Goal: Task Accomplishment & Management: Complete application form

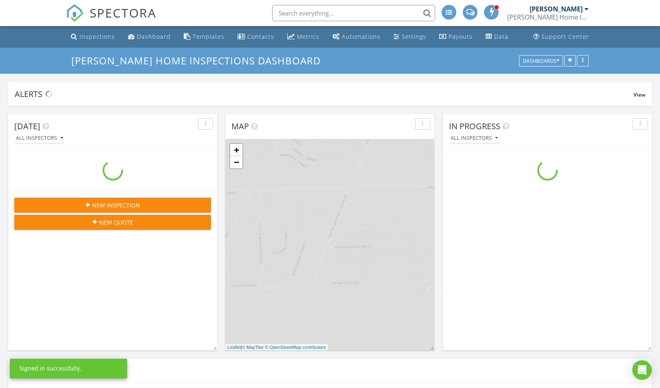
scroll to position [1019, 673]
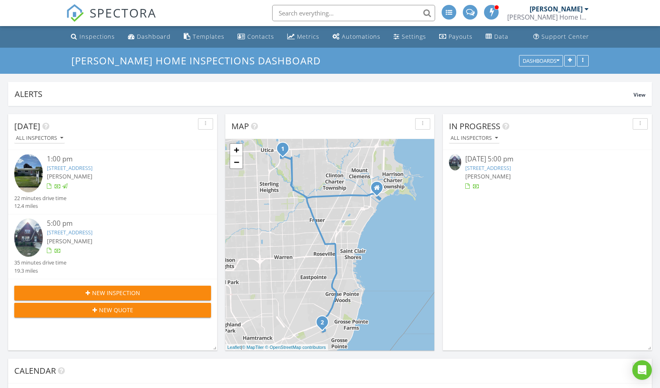
click at [511, 165] on link "4835 Bedford St, Detroit, MI 48224" at bounding box center [488, 167] width 46 height 7
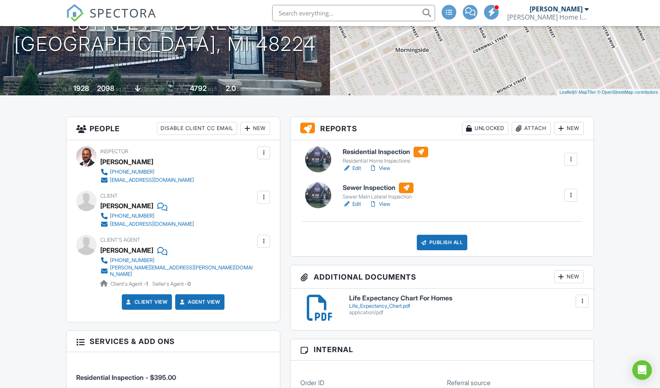
scroll to position [81, 0]
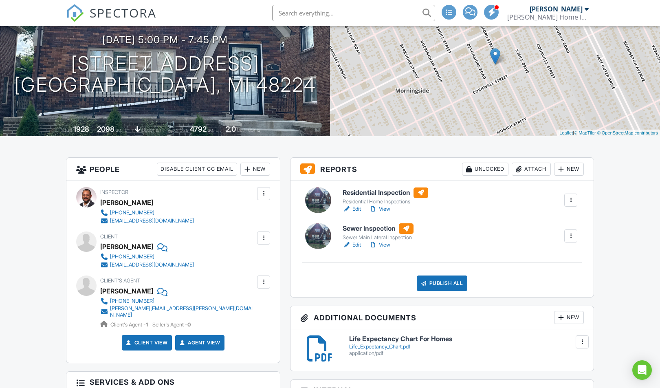
click at [385, 210] on link "View" at bounding box center [379, 209] width 21 height 8
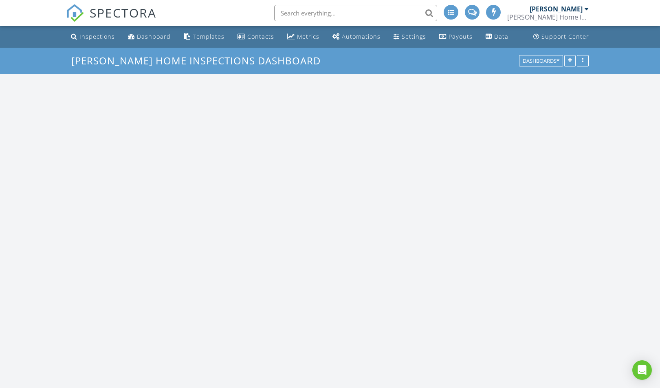
scroll to position [1019, 673]
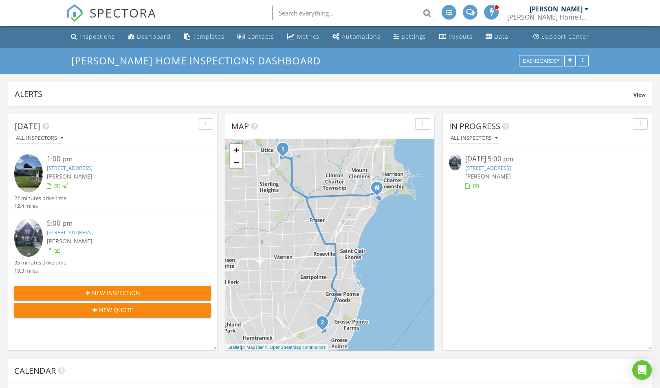
click at [495, 166] on link "[STREET_ADDRESS]" at bounding box center [488, 167] width 46 height 7
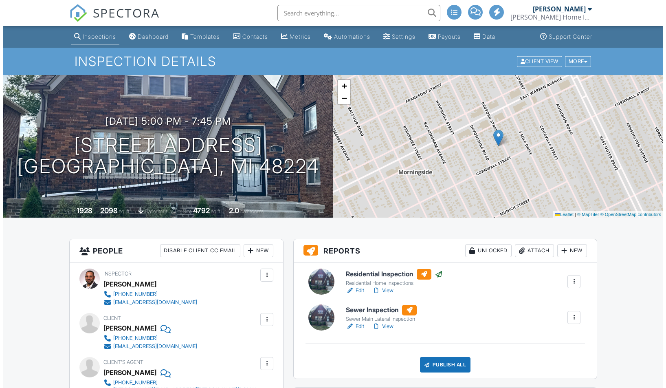
scroll to position [163, 0]
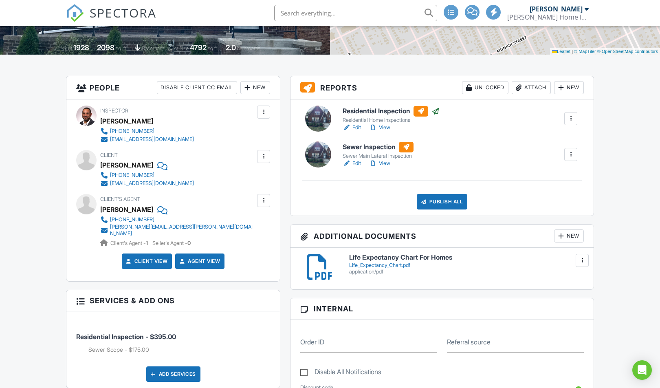
click at [567, 156] on div at bounding box center [571, 154] width 8 height 8
click at [550, 213] on li "Delete" at bounding box center [549, 218] width 55 height 20
click at [570, 151] on div at bounding box center [571, 154] width 8 height 8
click at [544, 220] on div "Delete" at bounding box center [546, 217] width 17 height 9
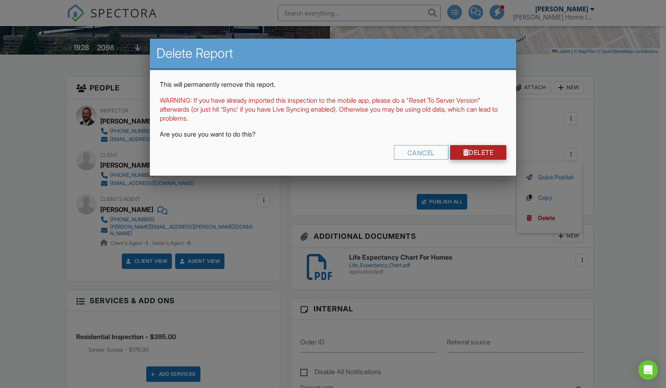
click at [475, 150] on link "Delete" at bounding box center [478, 152] width 57 height 15
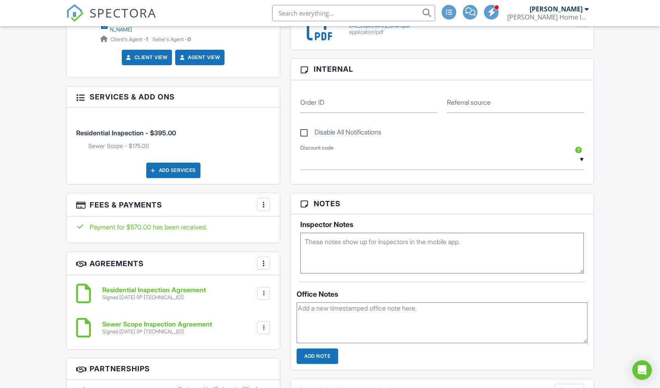
click at [264, 323] on div at bounding box center [264, 327] width 8 height 8
drag, startPoint x: 245, startPoint y: 362, endPoint x: 365, endPoint y: 49, distance: 335.0
click at [245, 362] on li "Delete" at bounding box center [242, 370] width 46 height 20
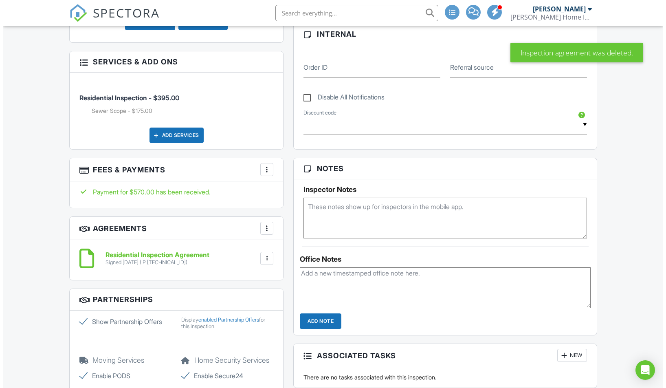
scroll to position [407, 0]
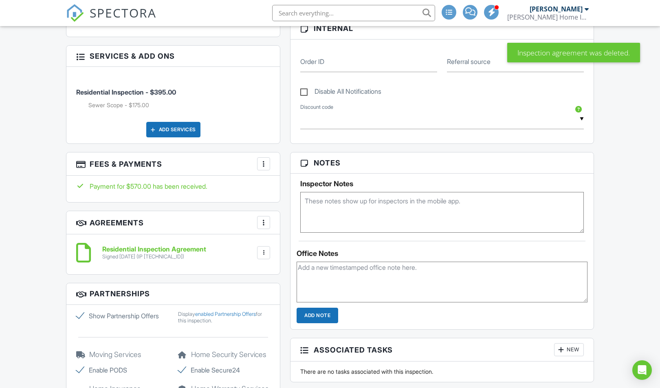
click at [266, 161] on div at bounding box center [264, 164] width 8 height 8
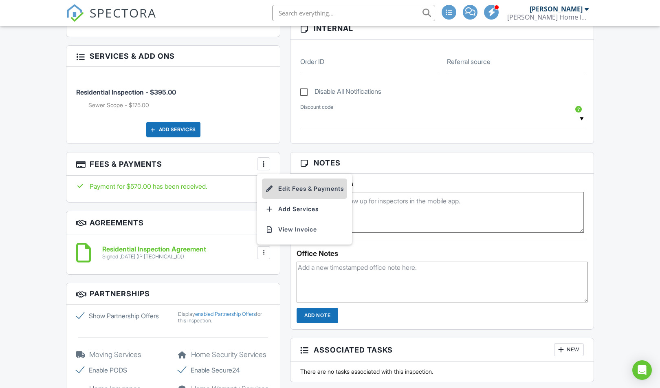
click at [300, 189] on li "Edit Fees & Payments" at bounding box center [304, 188] width 85 height 20
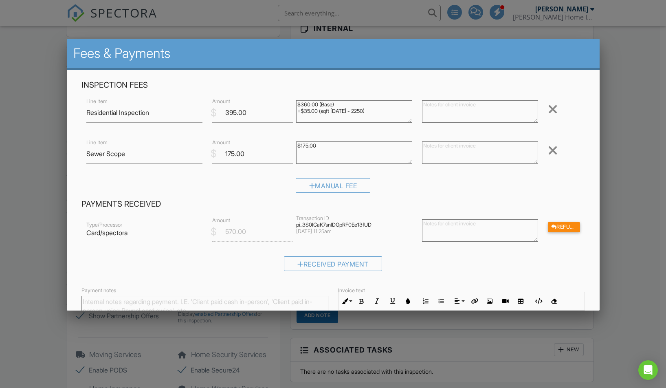
click at [548, 151] on div at bounding box center [553, 150] width 10 height 13
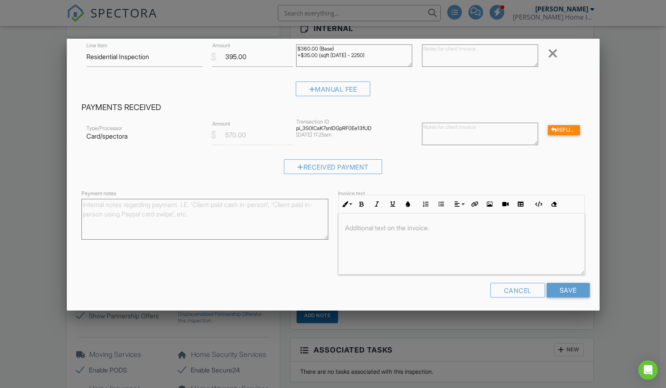
scroll to position [59, 0]
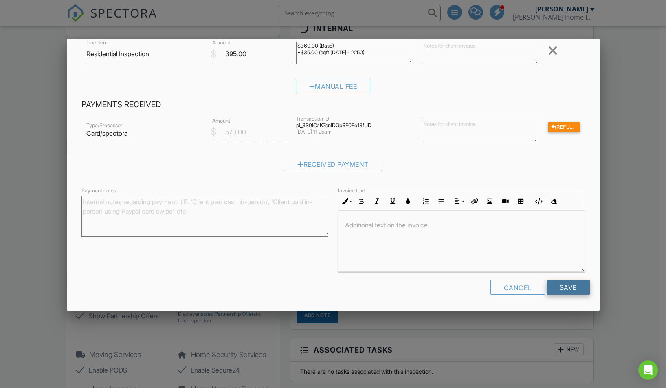
click at [559, 285] on input "Save" at bounding box center [568, 287] width 43 height 15
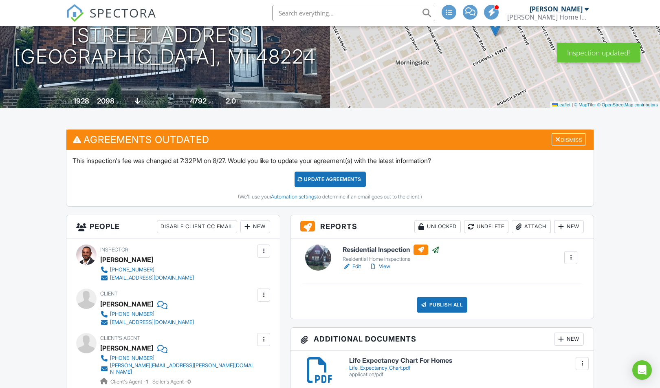
scroll to position [81, 0]
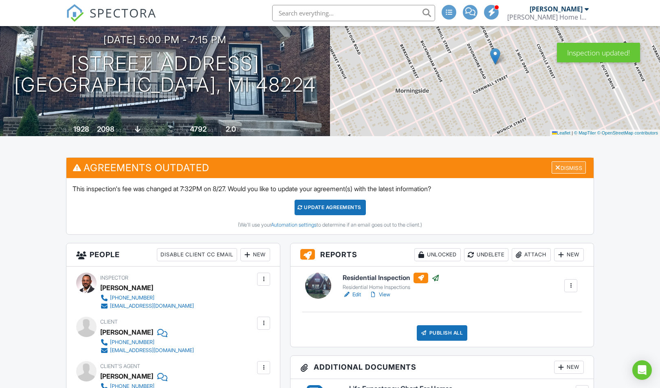
click at [577, 167] on div "Dismiss" at bounding box center [569, 167] width 34 height 13
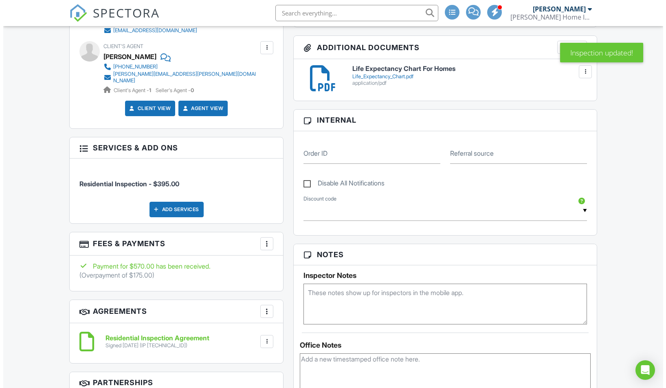
scroll to position [326, 0]
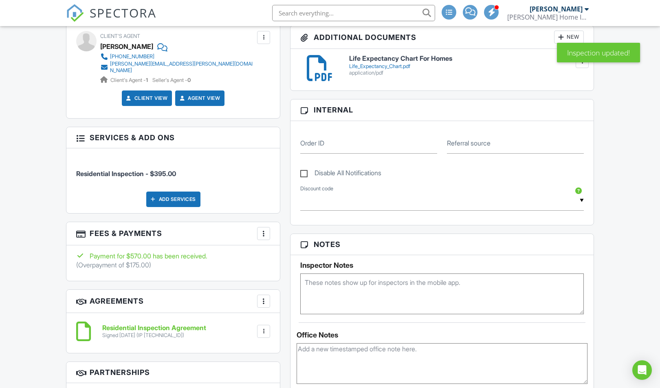
click at [264, 229] on div at bounding box center [264, 233] width 8 height 8
click at [307, 253] on li "Edit Fees & Payments" at bounding box center [304, 258] width 85 height 20
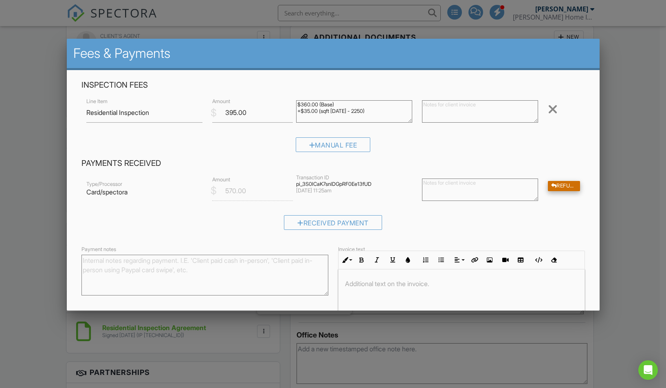
click at [557, 185] on div "Refund" at bounding box center [564, 186] width 32 height 10
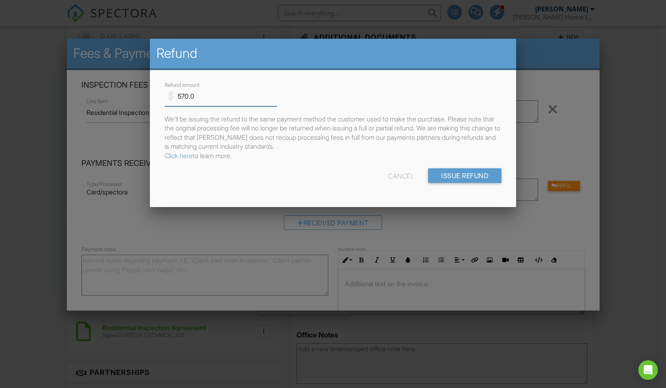
drag, startPoint x: 215, startPoint y: 97, endPoint x: 173, endPoint y: 100, distance: 42.1
click at [173, 100] on div "$ Refund amount 570.0" at bounding box center [218, 96] width 106 height 20
type input "175.0"
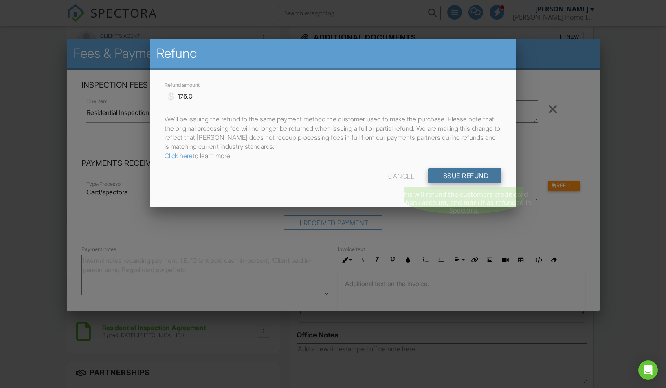
click at [452, 177] on input "Issue Refund" at bounding box center [464, 175] width 73 height 15
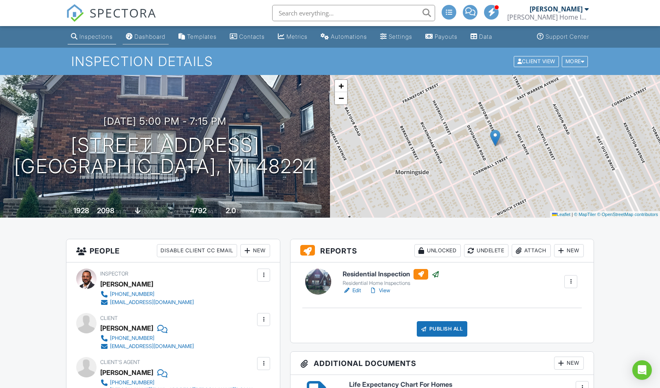
click at [161, 38] on div "Dashboard" at bounding box center [149, 36] width 31 height 7
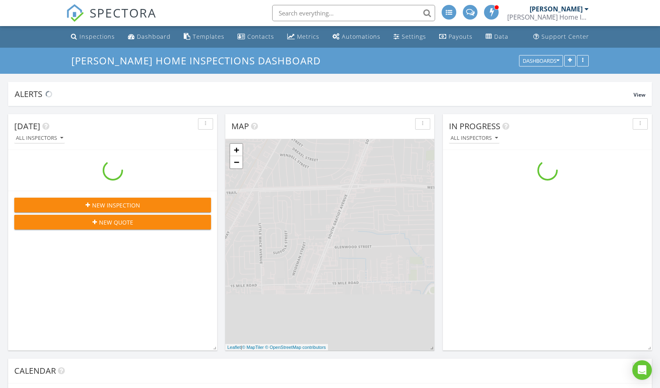
scroll to position [1019, 673]
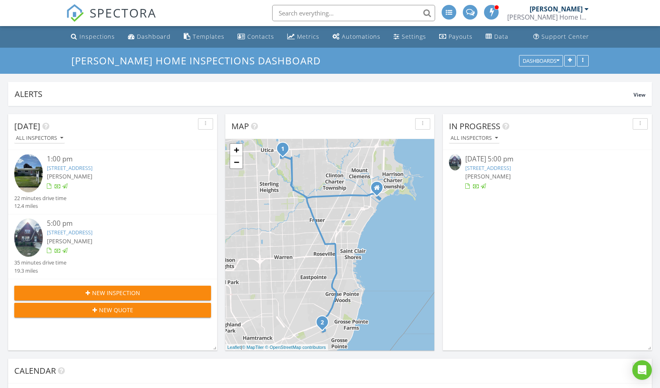
click at [488, 167] on link "[STREET_ADDRESS]" at bounding box center [488, 167] width 46 height 7
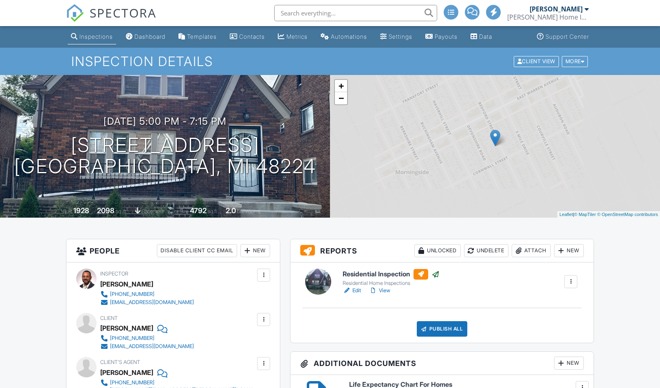
click at [455, 328] on div "Publish All" at bounding box center [442, 328] width 51 height 15
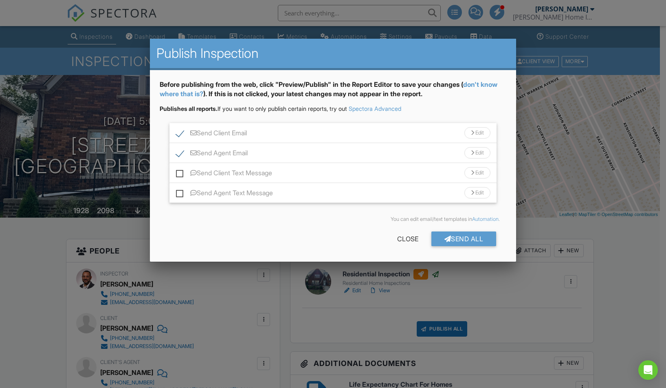
click at [182, 153] on label "Send Agent Email" at bounding box center [212, 154] width 72 height 10
checkbox input "false"
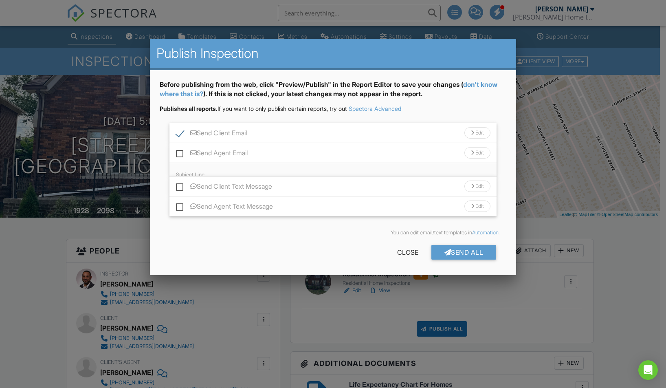
click at [174, 130] on div "Send Client Email Edit" at bounding box center [332, 133] width 327 height 20
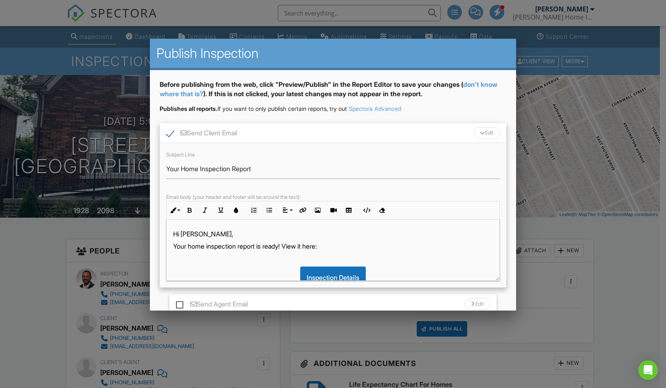
click at [171, 132] on label "Send Client Email" at bounding box center [201, 134] width 71 height 10
checkbox input "false"
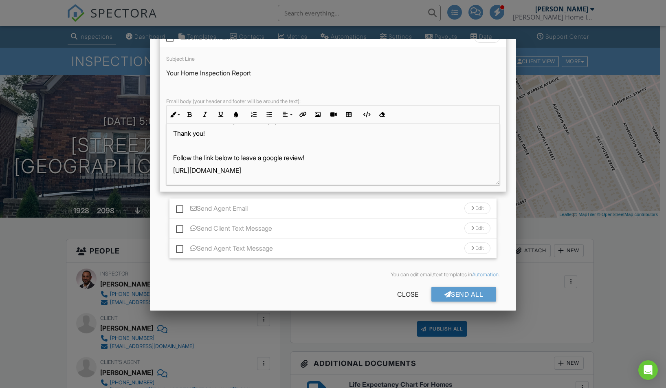
scroll to position [102, 0]
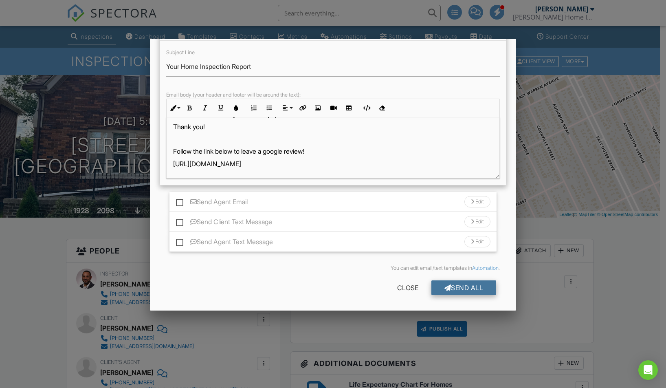
click at [474, 286] on div "Send All" at bounding box center [463, 287] width 65 height 15
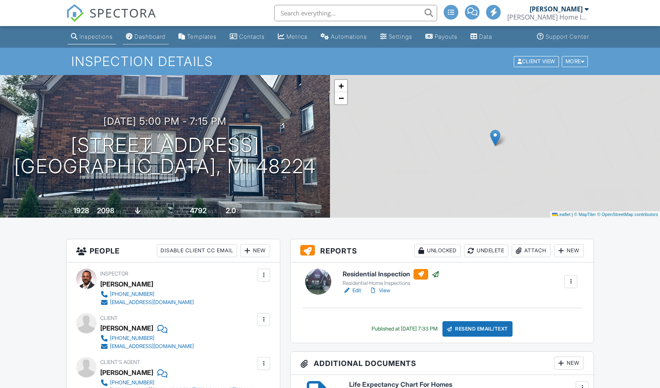
click at [158, 31] on link "Dashboard" at bounding box center [146, 36] width 46 height 15
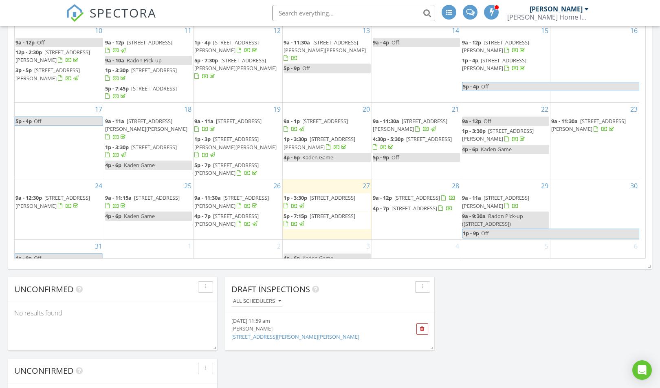
scroll to position [60, 0]
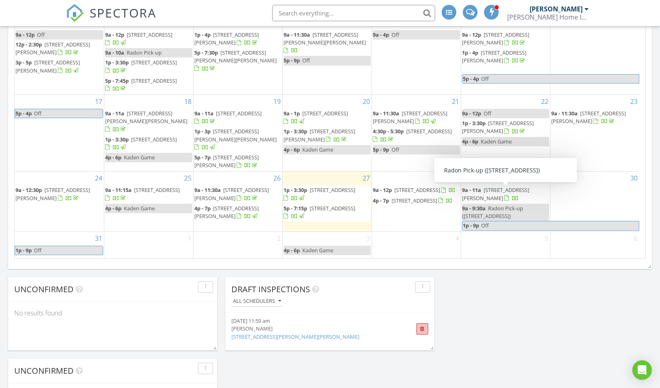
click at [424, 329] on span at bounding box center [422, 328] width 4 height 5
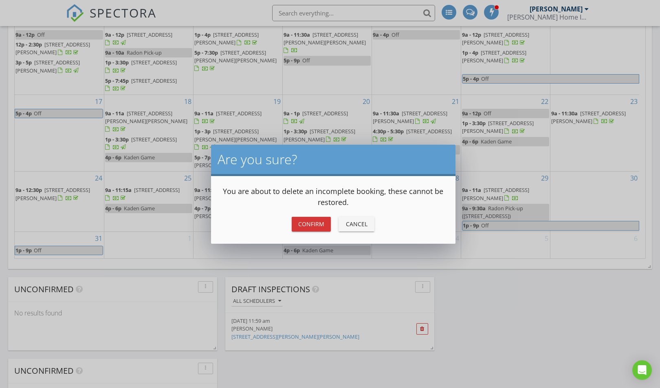
click at [313, 227] on div "Confirm" at bounding box center [311, 224] width 26 height 9
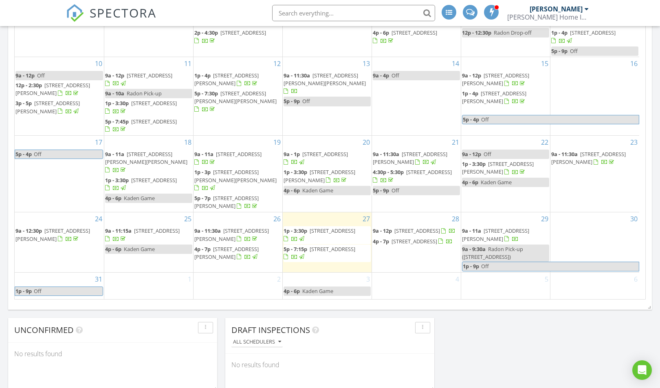
scroll to position [489, 0]
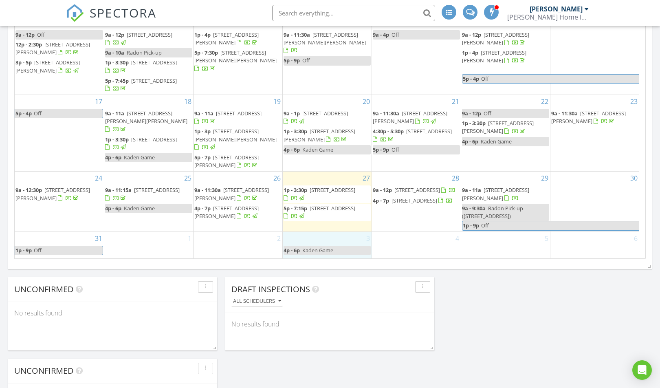
click at [338, 232] on div "3 4p - 6p Kaden Game" at bounding box center [327, 253] width 89 height 42
click at [331, 198] on link "Inspection" at bounding box center [326, 193] width 42 height 13
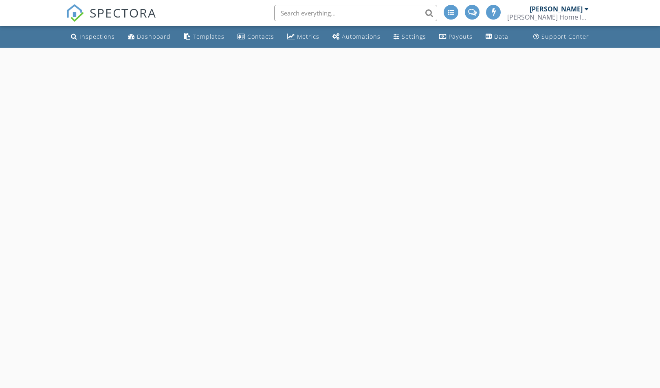
select select "8"
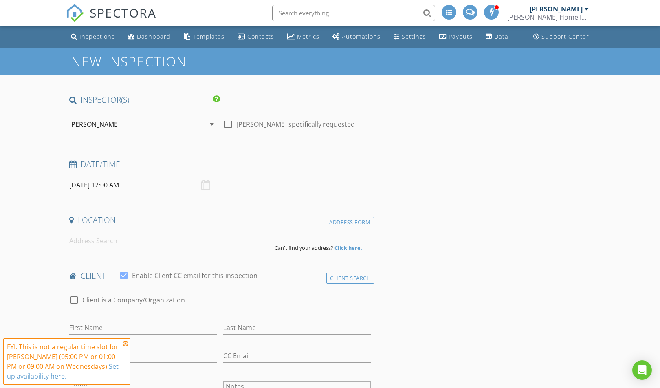
click at [108, 184] on input "[DATE] 12:00 AM" at bounding box center [142, 185] width 147 height 20
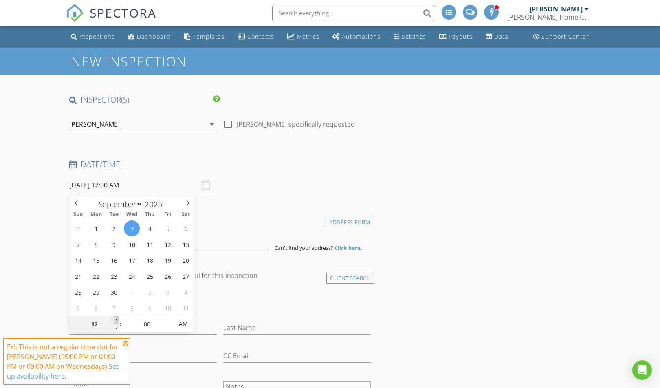
type input "01"
click at [117, 318] on span at bounding box center [117, 320] width 6 height 8
type input "[DATE] 1:00 PM"
click at [189, 330] on span "PM" at bounding box center [183, 324] width 22 height 16
click at [224, 227] on div "Location" at bounding box center [220, 223] width 308 height 16
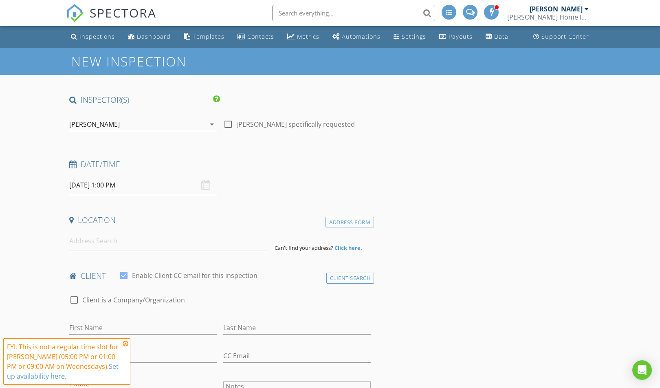
click at [126, 345] on icon at bounding box center [126, 343] width 6 height 7
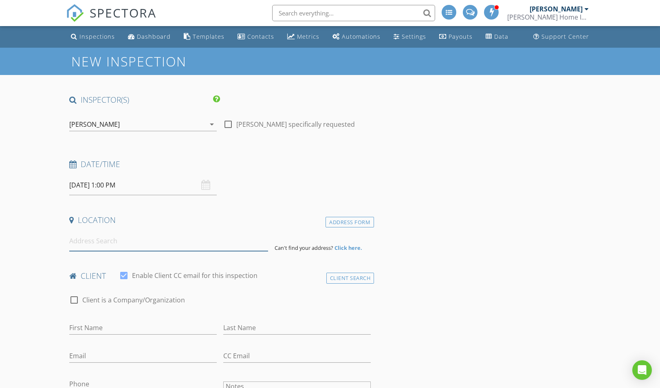
click at [99, 243] on input at bounding box center [168, 241] width 199 height 20
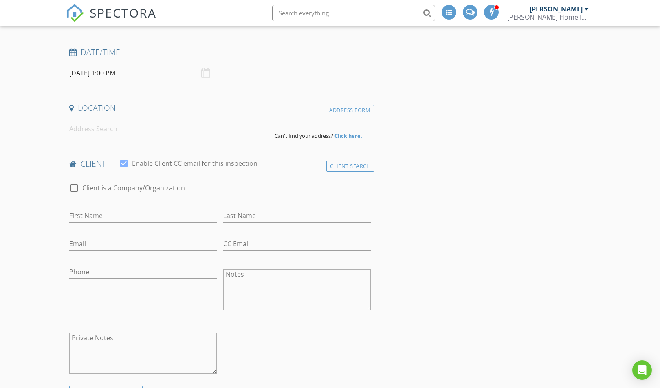
scroll to position [122, 0]
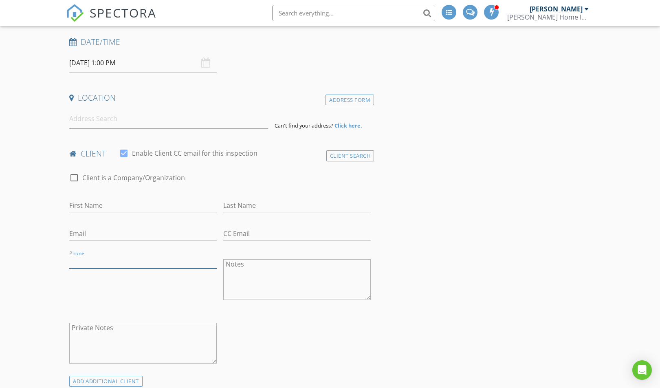
click at [108, 258] on input "Phone" at bounding box center [142, 261] width 147 height 13
type input "[PHONE_NUMBER]"
click at [95, 205] on input "First Name" at bounding box center [142, 205] width 147 height 13
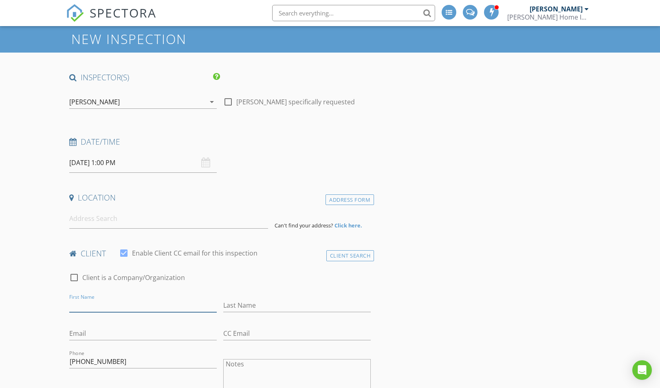
scroll to position [0, 0]
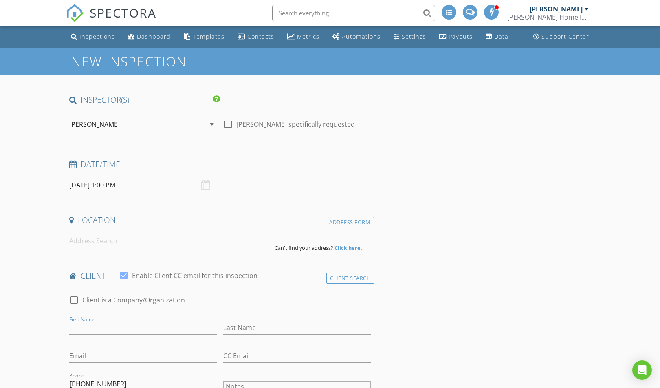
click at [91, 239] on input at bounding box center [168, 241] width 199 height 20
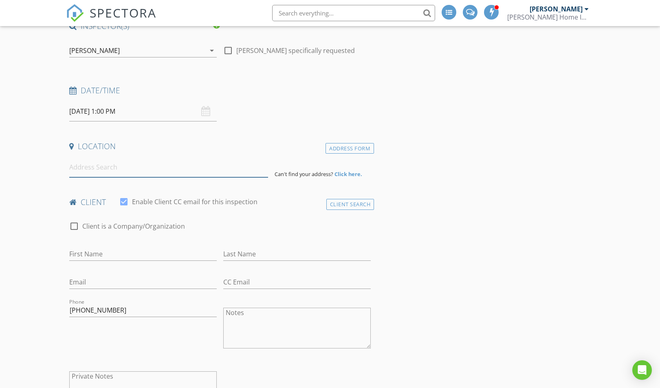
scroll to position [81, 0]
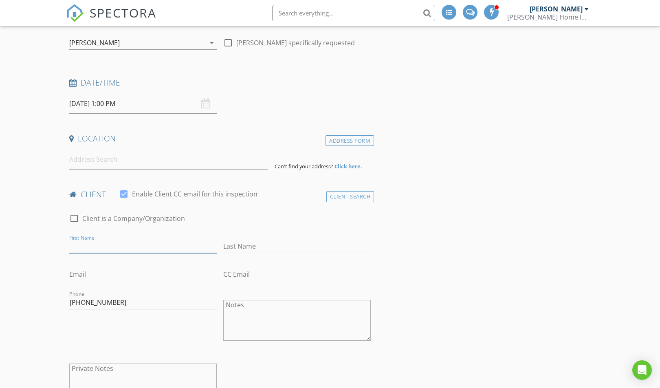
click at [99, 248] on input "First Name" at bounding box center [142, 246] width 147 height 13
type input "[PERSON_NAME]"
click at [94, 161] on input at bounding box center [168, 160] width 199 height 20
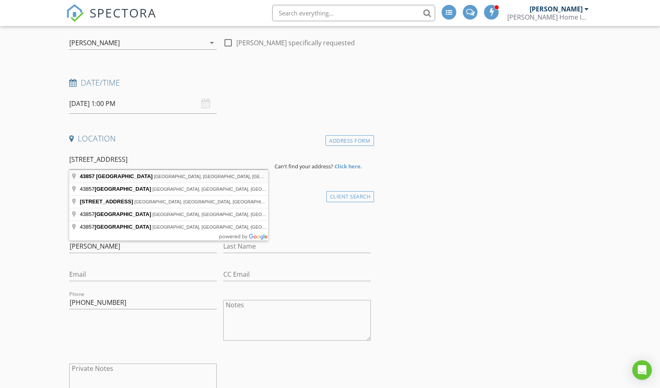
type input "[STREET_ADDRESS]"
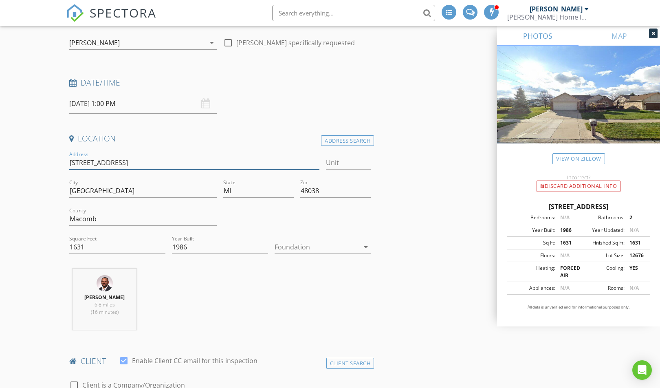
drag, startPoint x: 131, startPoint y: 163, endPoint x: 39, endPoint y: 164, distance: 92.1
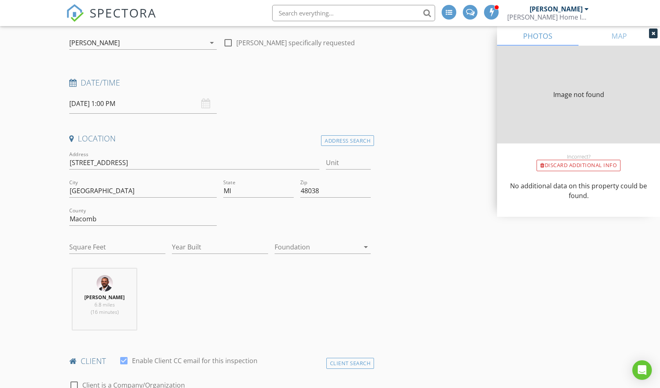
type input "1631"
type input "1986"
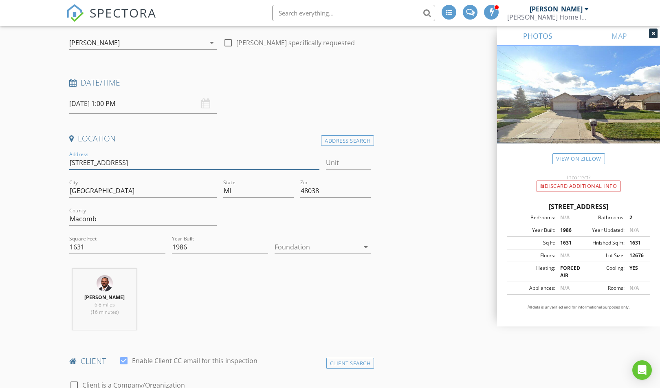
drag, startPoint x: 317, startPoint y: 245, endPoint x: 312, endPoint y: 262, distance: 17.9
click at [317, 246] on div at bounding box center [317, 246] width 85 height 13
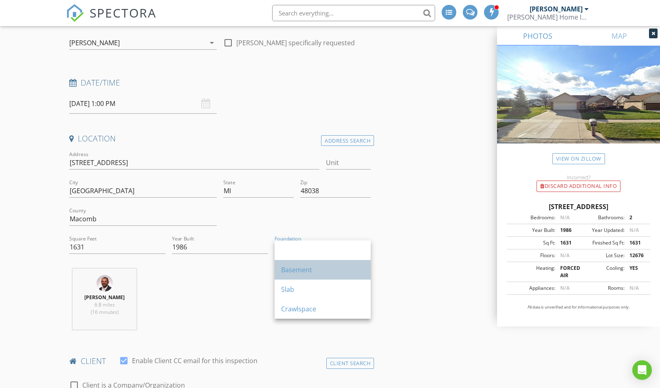
click at [304, 273] on div "Basement" at bounding box center [322, 270] width 83 height 10
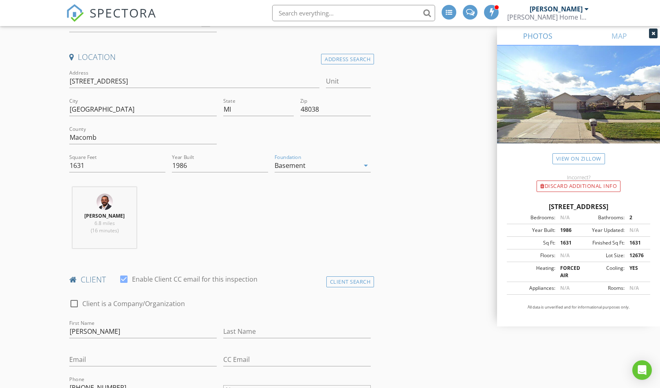
scroll to position [204, 0]
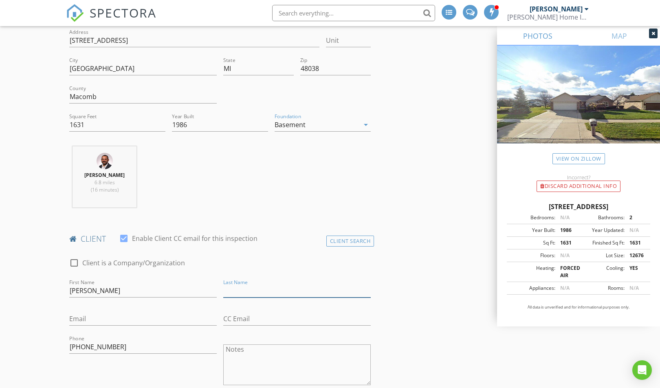
click at [245, 290] on input "Last Name" at bounding box center [296, 290] width 147 height 13
type input "[PERSON_NAME]"
click at [104, 295] on input "[PERSON_NAME]" at bounding box center [142, 290] width 147 height 13
click at [89, 321] on input "Email" at bounding box center [142, 318] width 147 height 13
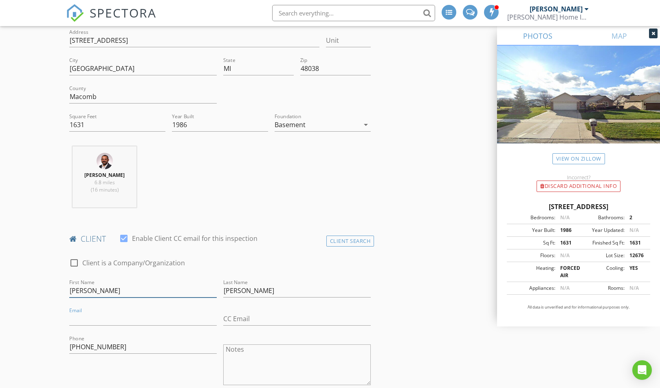
drag, startPoint x: 92, startPoint y: 295, endPoint x: 105, endPoint y: 295, distance: 12.6
click at [92, 295] on input "Annamarie" at bounding box center [142, 290] width 147 height 13
click at [115, 290] on input "Annamarie" at bounding box center [142, 290] width 147 height 13
type input "[PERSON_NAME]"
click at [90, 318] on input "Email" at bounding box center [142, 318] width 147 height 13
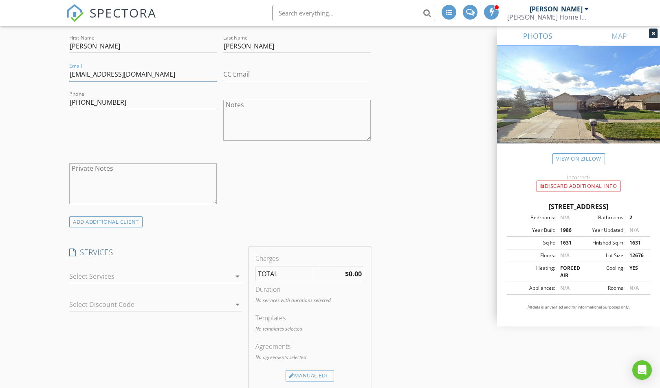
scroll to position [489, 0]
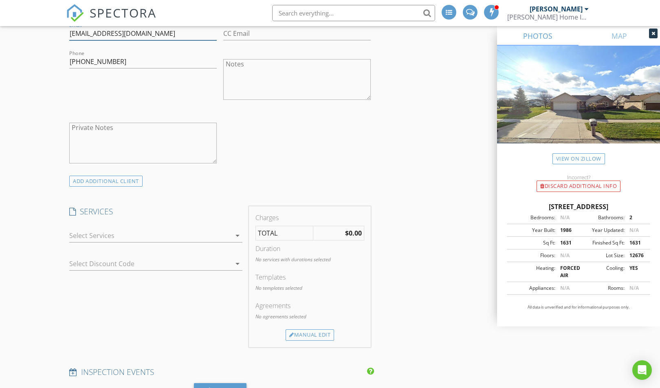
type input "[EMAIL_ADDRESS][DOMAIN_NAME]"
click at [222, 240] on div at bounding box center [150, 235] width 162 height 13
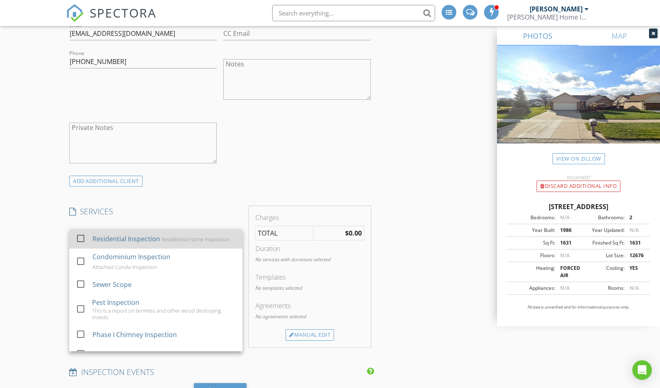
click at [103, 240] on div "Residential Inspection" at bounding box center [126, 239] width 68 height 10
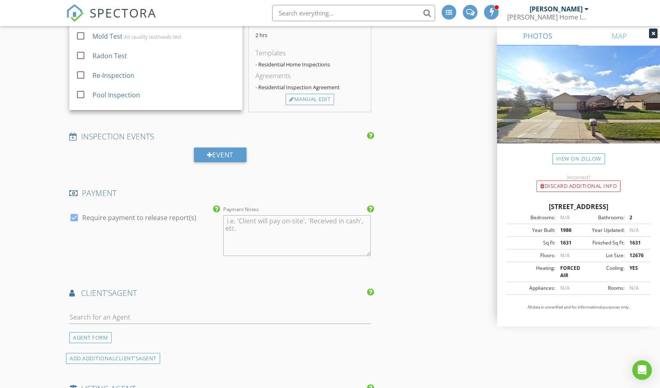
scroll to position [733, 0]
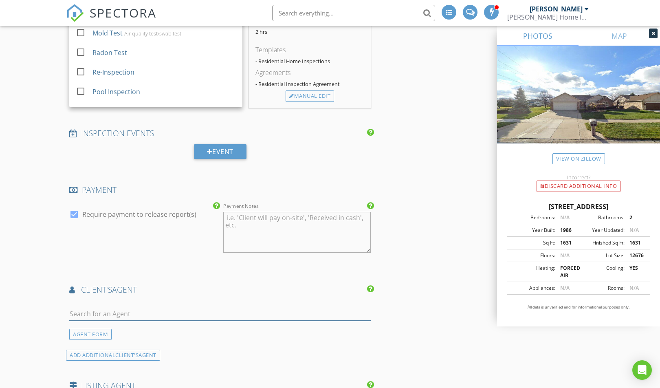
click at [125, 313] on input "text" at bounding box center [219, 313] width 301 height 13
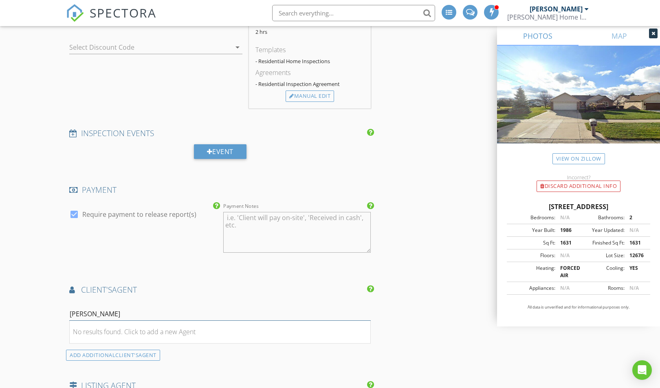
drag, startPoint x: 123, startPoint y: 313, endPoint x: 66, endPoint y: 320, distance: 58.3
click at [66, 320] on div "New Inspection INSPECTOR(S) check_box Jay Suarez PRIMARY Jay Suarez arrow_drop_…" at bounding box center [330, 54] width 660 height 1481
type input "[PERSON_NAME]"
click at [113, 353] on div "ADD ADDITIONAL client's AGENT" at bounding box center [113, 355] width 94 height 11
click at [136, 333] on div "No results found. Click to add a new Agent" at bounding box center [134, 332] width 123 height 10
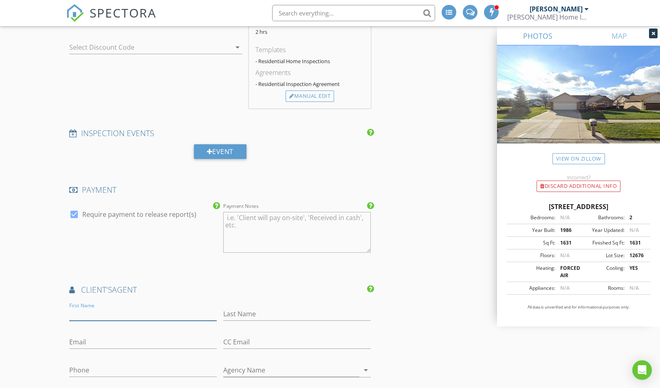
click at [115, 316] on input "First Name" at bounding box center [142, 313] width 147 height 13
type input "[PERSON_NAME]"
type input "Patyi"
click at [96, 371] on input "Phone" at bounding box center [142, 369] width 147 height 13
paste input "[PHONE_NUMBER]"
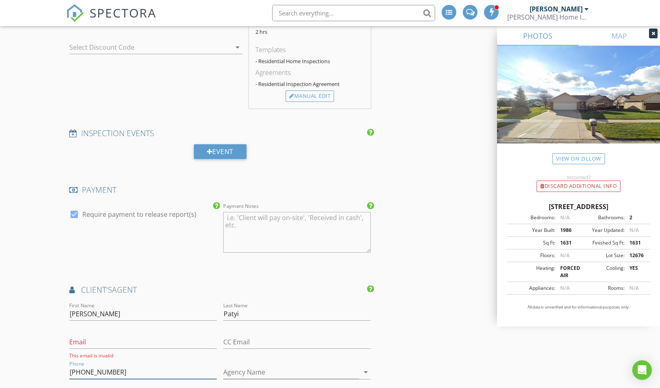
type input "[PHONE_NUMBER]"
click at [88, 344] on input "Email" at bounding box center [142, 341] width 147 height 13
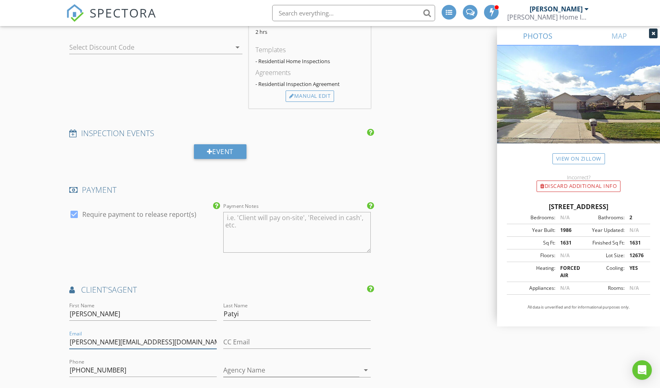
type input "[PERSON_NAME][EMAIL_ADDRESS][DOMAIN_NAME]"
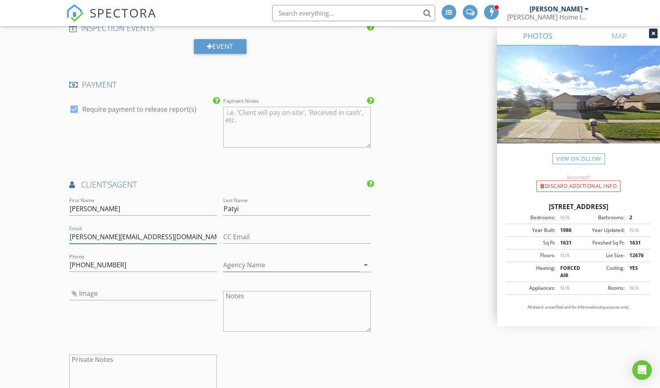
scroll to position [896, 0]
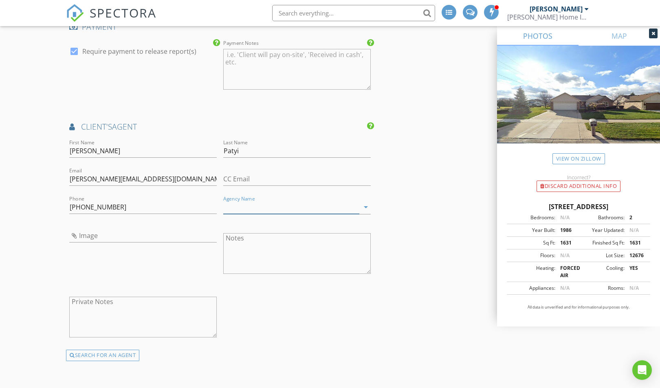
click at [245, 208] on input "Agency Name" at bounding box center [291, 206] width 136 height 13
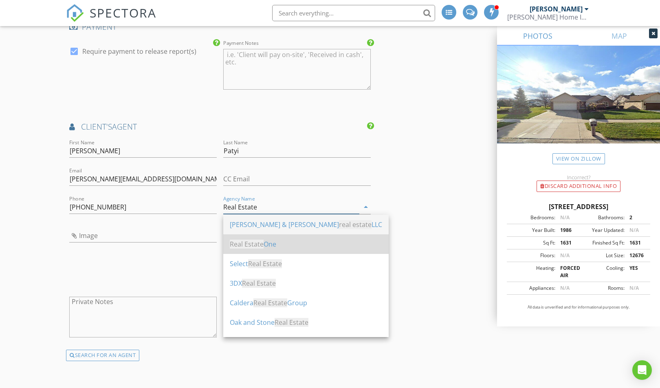
click at [268, 244] on div "Real Estate One" at bounding box center [306, 244] width 152 height 10
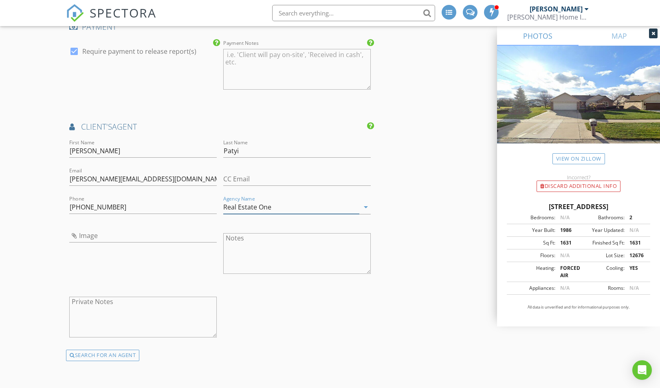
type input "Real Estate One"
click at [122, 239] on input "Image" at bounding box center [142, 235] width 147 height 13
type input "604240ax.jpg"
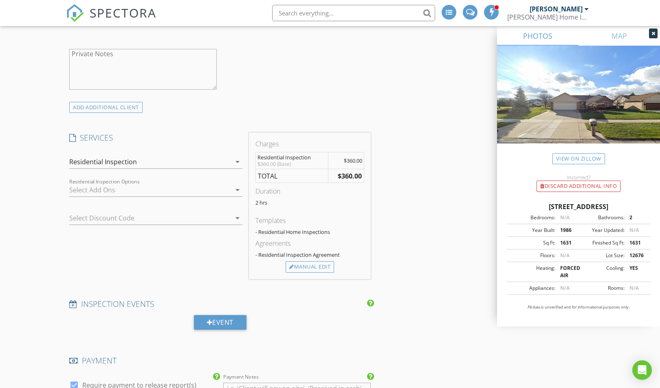
scroll to position [554, 0]
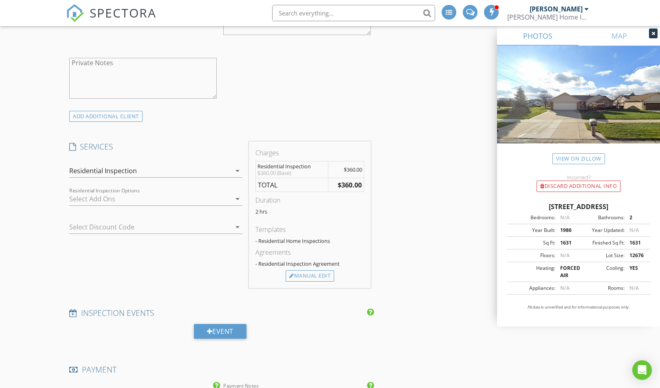
click at [238, 200] on icon "arrow_drop_down" at bounding box center [238, 199] width 10 height 10
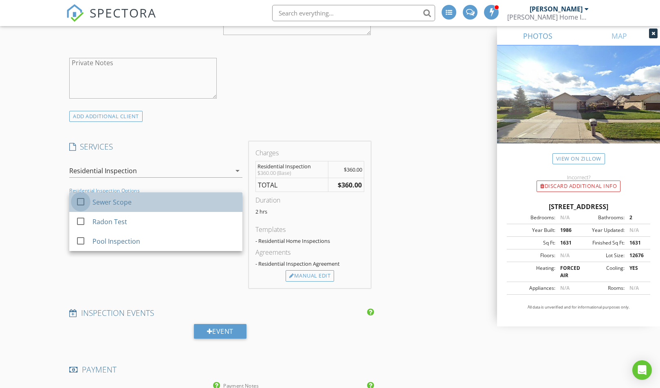
click at [79, 202] on div at bounding box center [81, 202] width 14 height 14
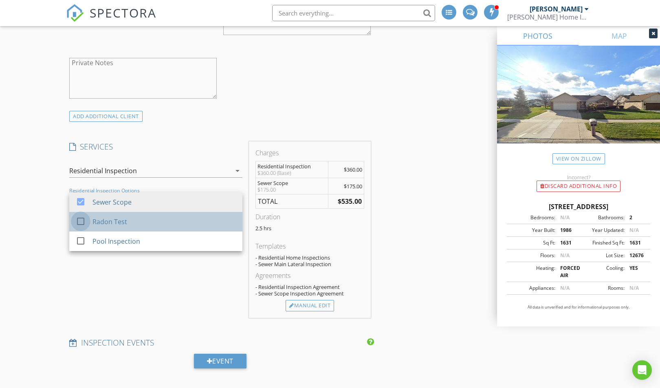
click at [79, 222] on div at bounding box center [81, 221] width 14 height 14
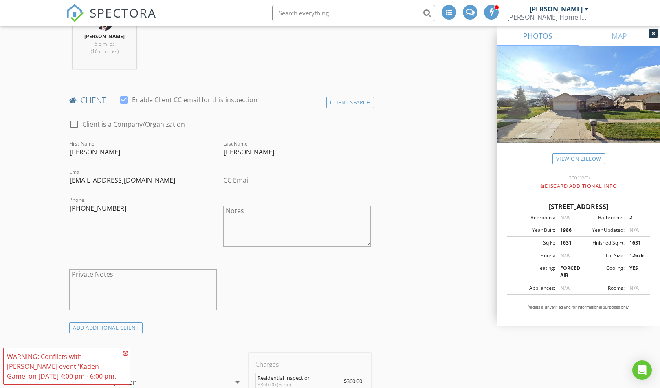
scroll to position [309, 0]
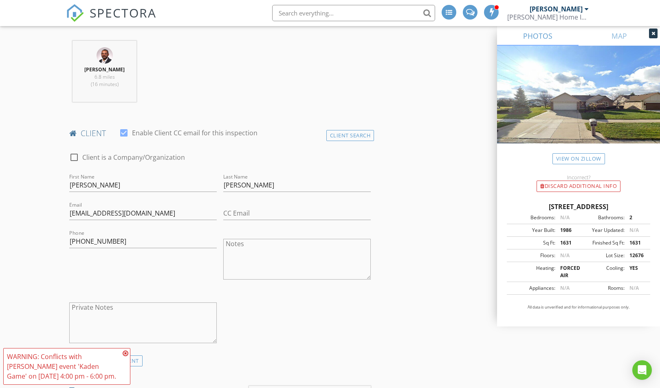
click at [126, 354] on icon at bounding box center [126, 353] width 6 height 7
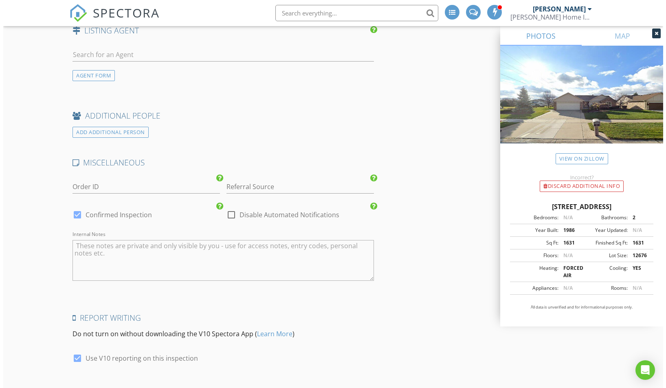
scroll to position [1468, 0]
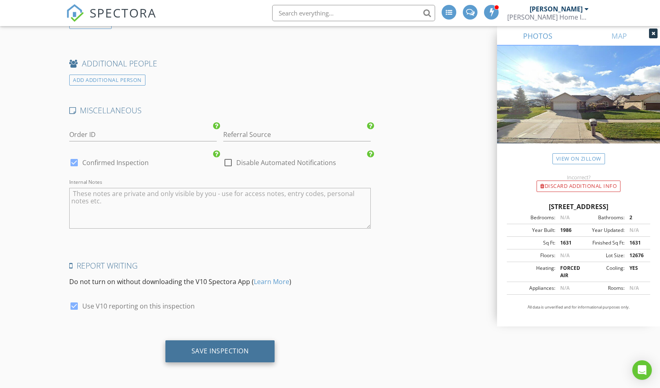
click at [218, 352] on div "Save Inspection" at bounding box center [219, 351] width 57 height 8
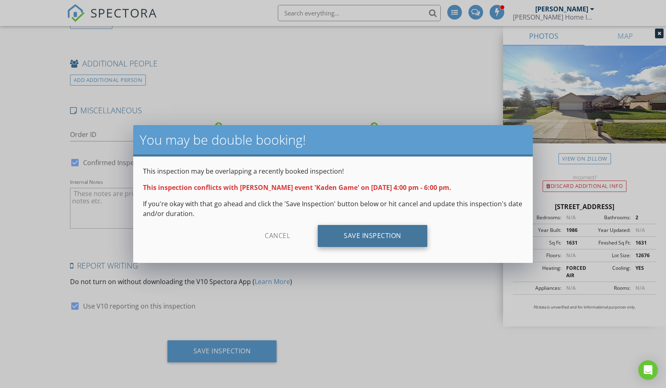
click at [372, 237] on div "Save Inspection" at bounding box center [373, 236] width 110 height 22
